Goal: Find contact information: Obtain details needed to contact an individual or organization

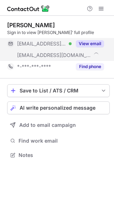
scroll to position [150, 114]
click at [95, 44] on button "View email" at bounding box center [90, 43] width 28 height 7
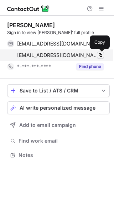
click at [99, 52] on span at bounding box center [101, 55] width 6 height 6
